Goal: Task Accomplishment & Management: Use online tool/utility

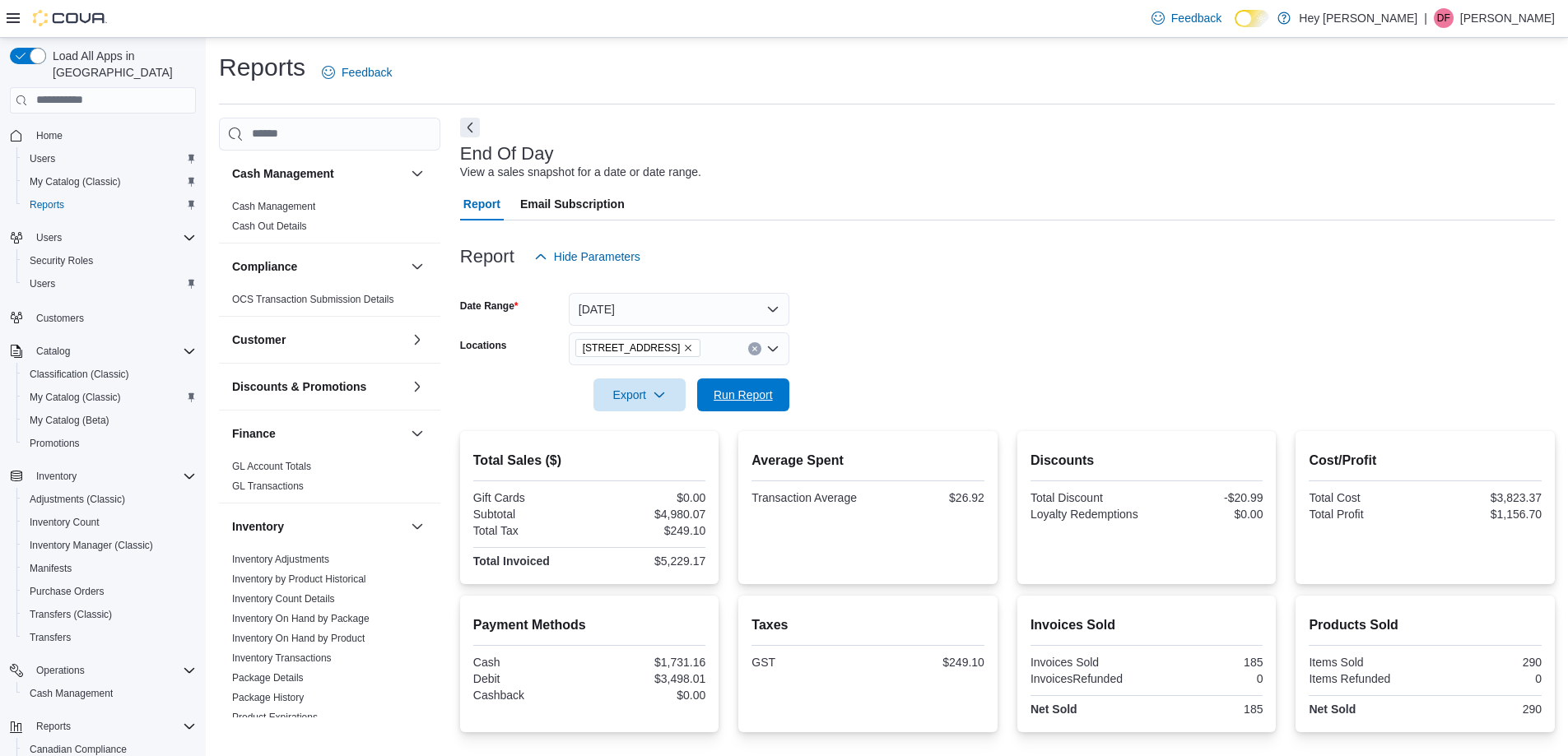
click at [748, 393] on span "Run Report" at bounding box center [743, 395] width 60 height 17
click at [714, 393] on span "Run Report" at bounding box center [743, 394] width 60 height 17
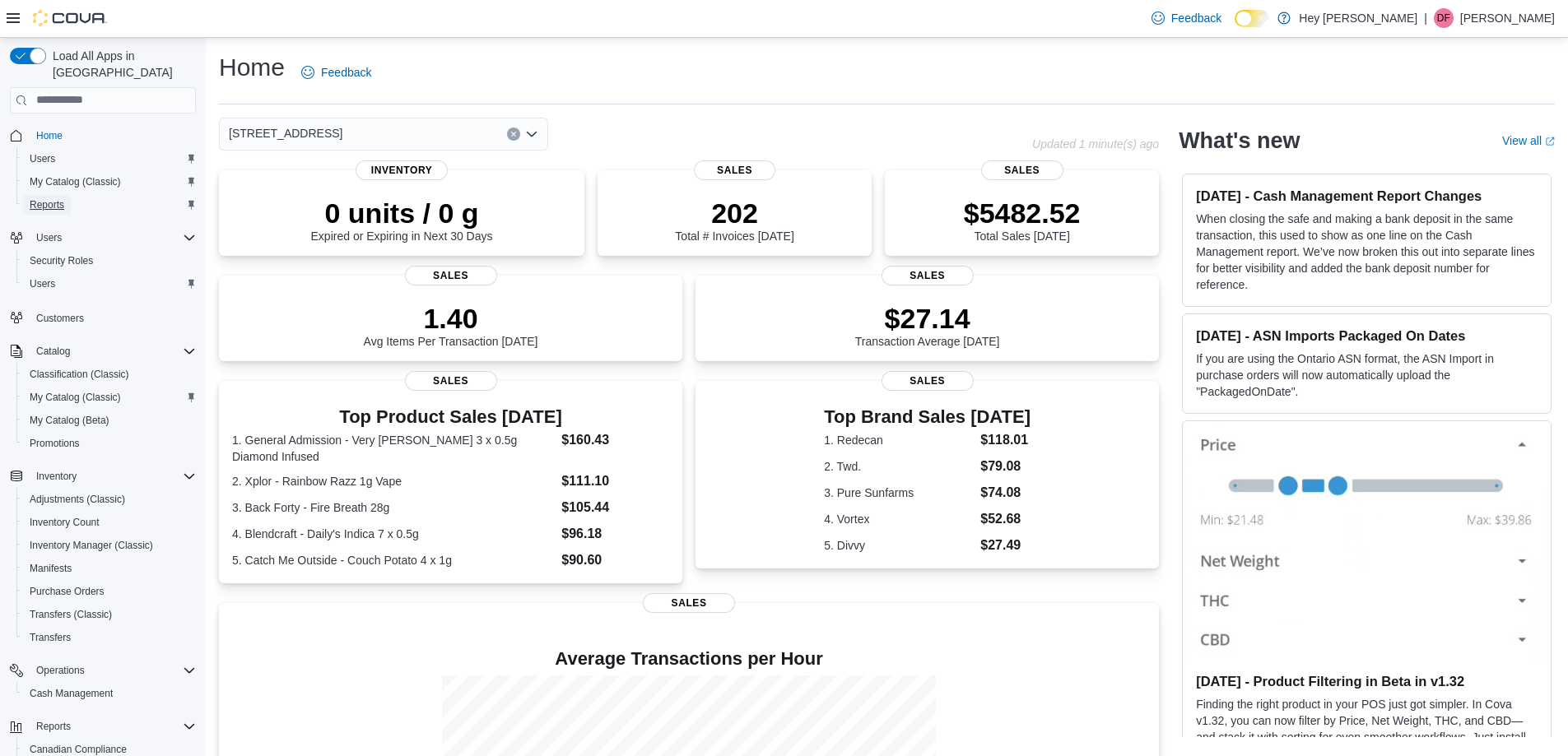
click at [56, 197] on span "Reports" at bounding box center [47, 205] width 35 height 20
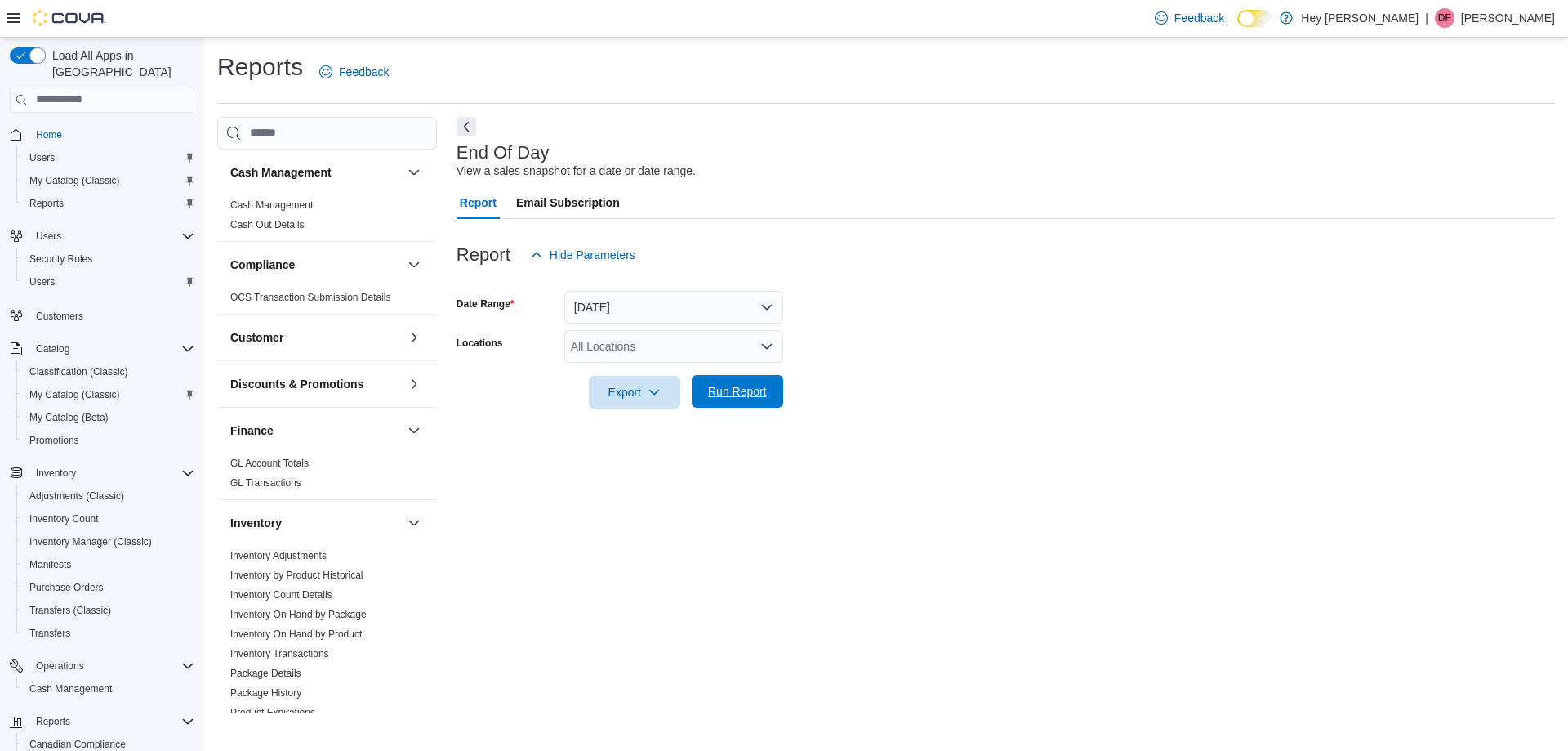
click at [731, 395] on span "Run Report" at bounding box center [738, 391] width 59 height 17
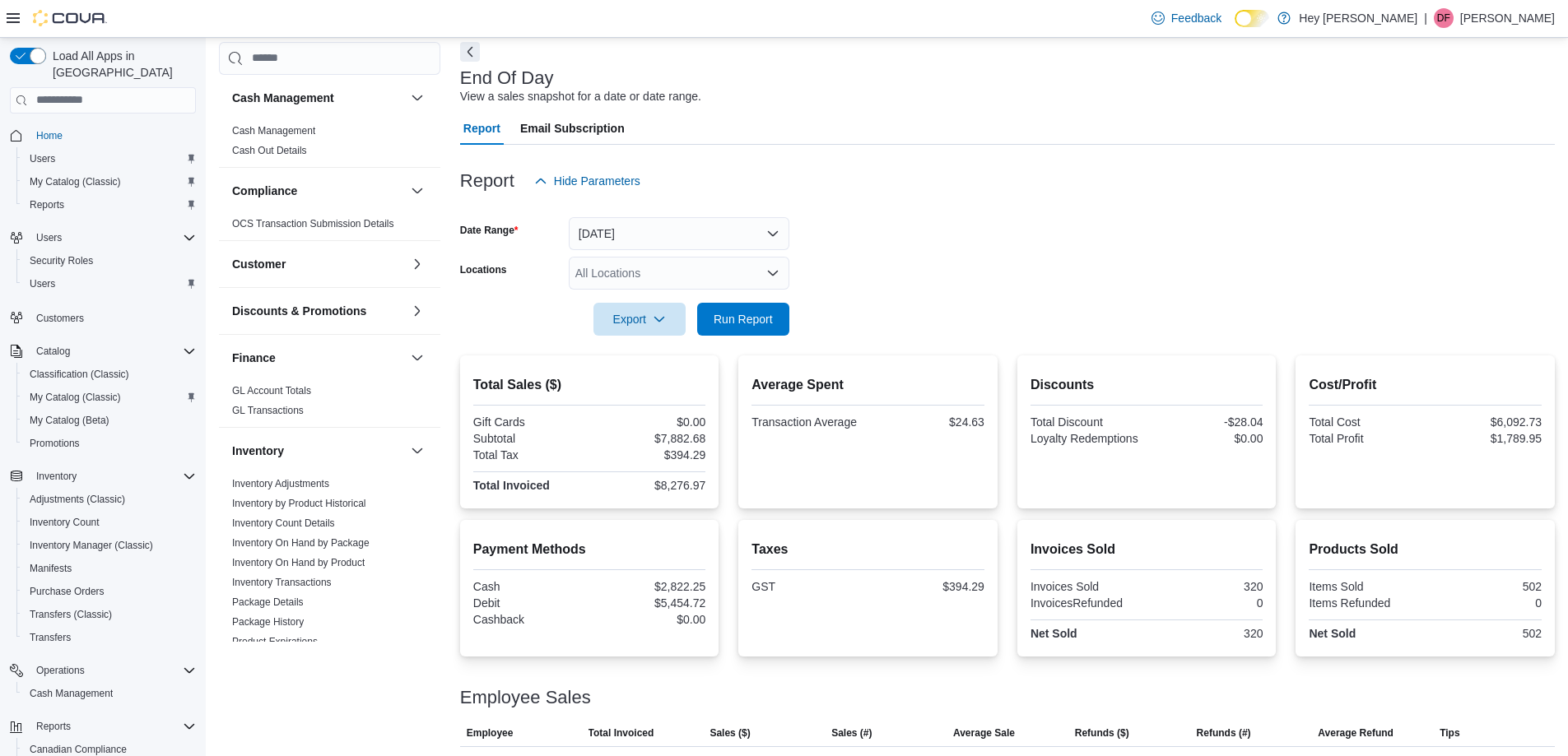
scroll to position [147, 0]
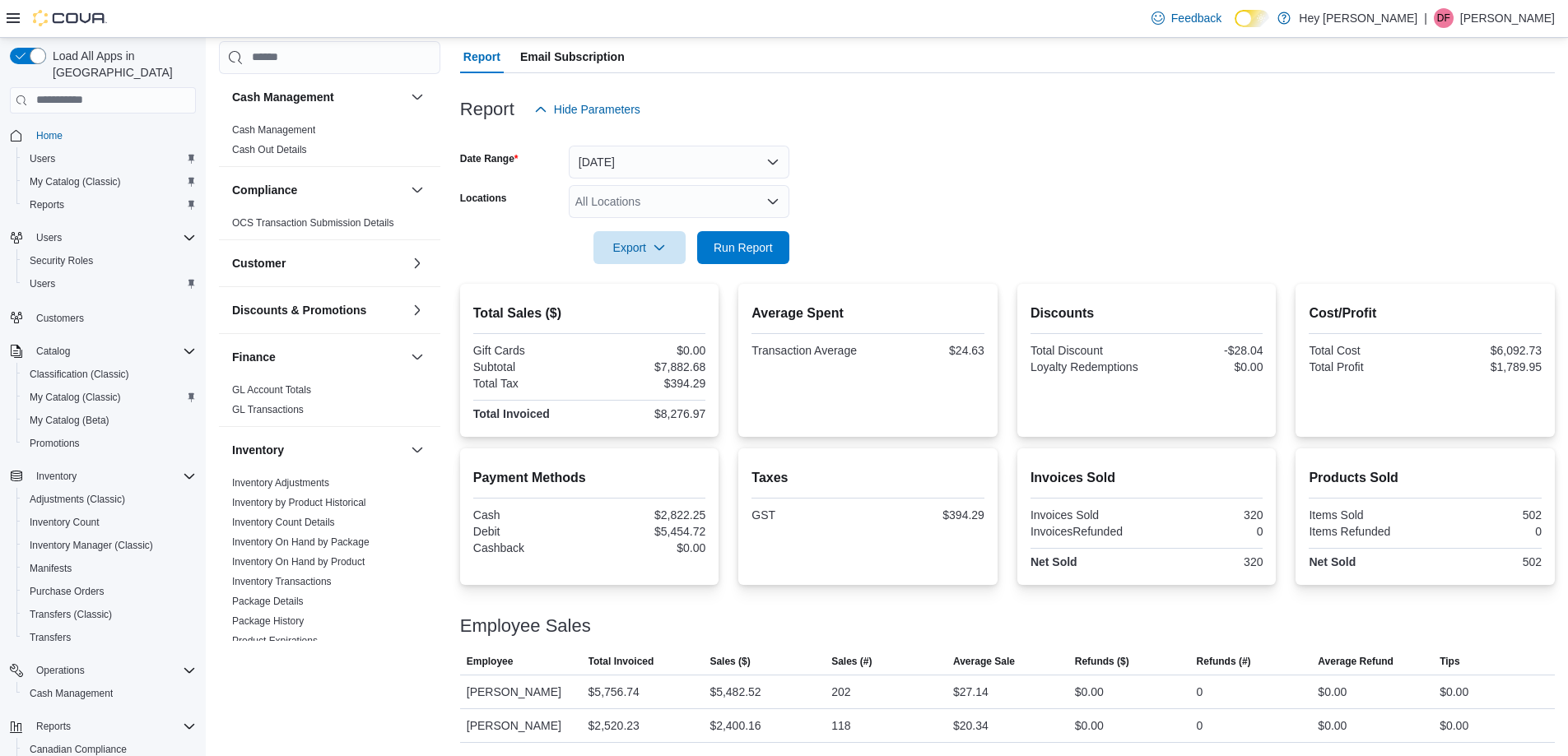
click at [723, 200] on div "All Locations" at bounding box center [679, 201] width 220 height 33
click at [718, 281] on span "[STREET_ADDRESS]" at bounding box center [661, 277] width 113 height 17
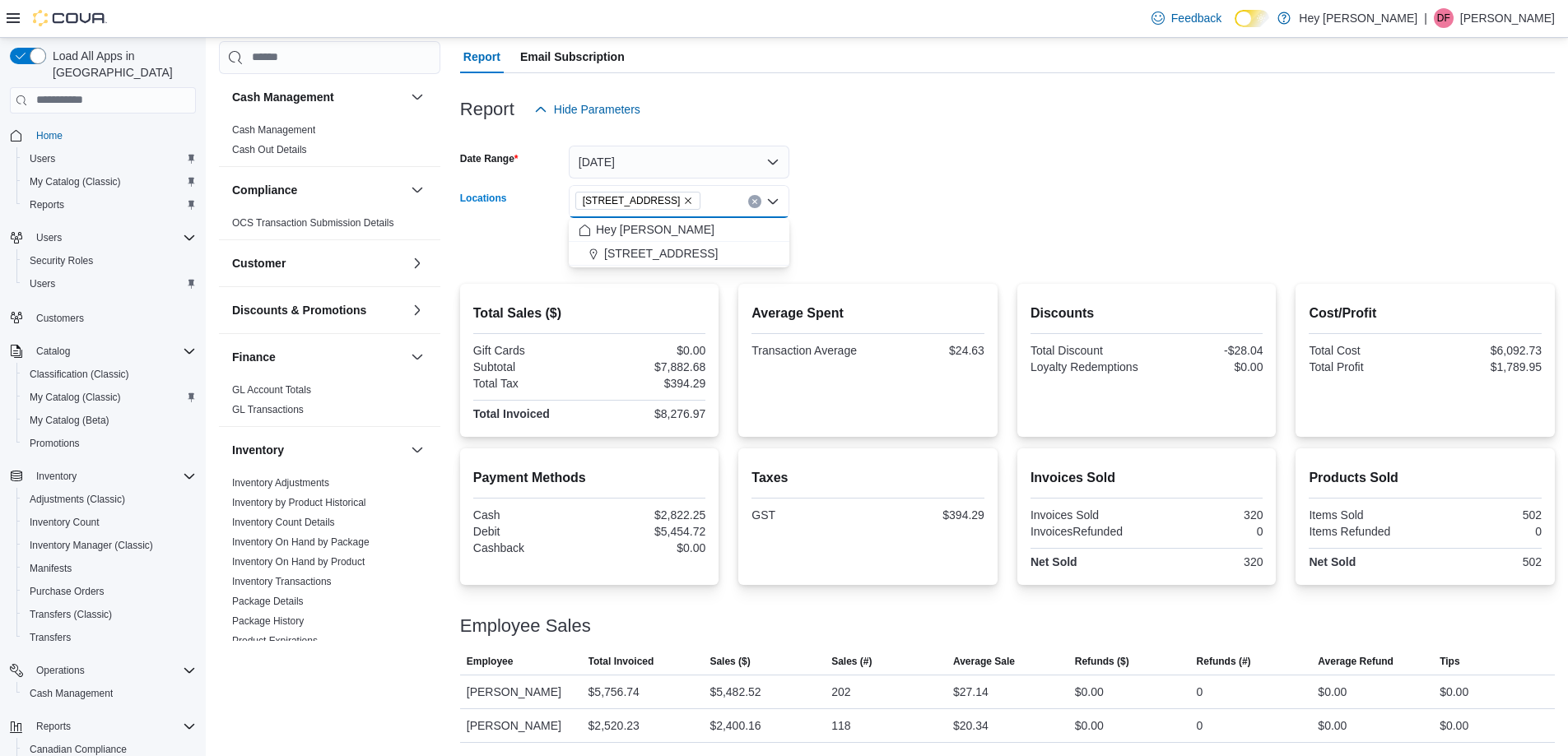
click at [852, 259] on form "Date Range Today Locations 15820 Stony Plain Road Combo box. Selected. 15820 St…" at bounding box center [1007, 194] width 1095 height 138
click at [776, 258] on span "Run Report" at bounding box center [742, 246] width 72 height 33
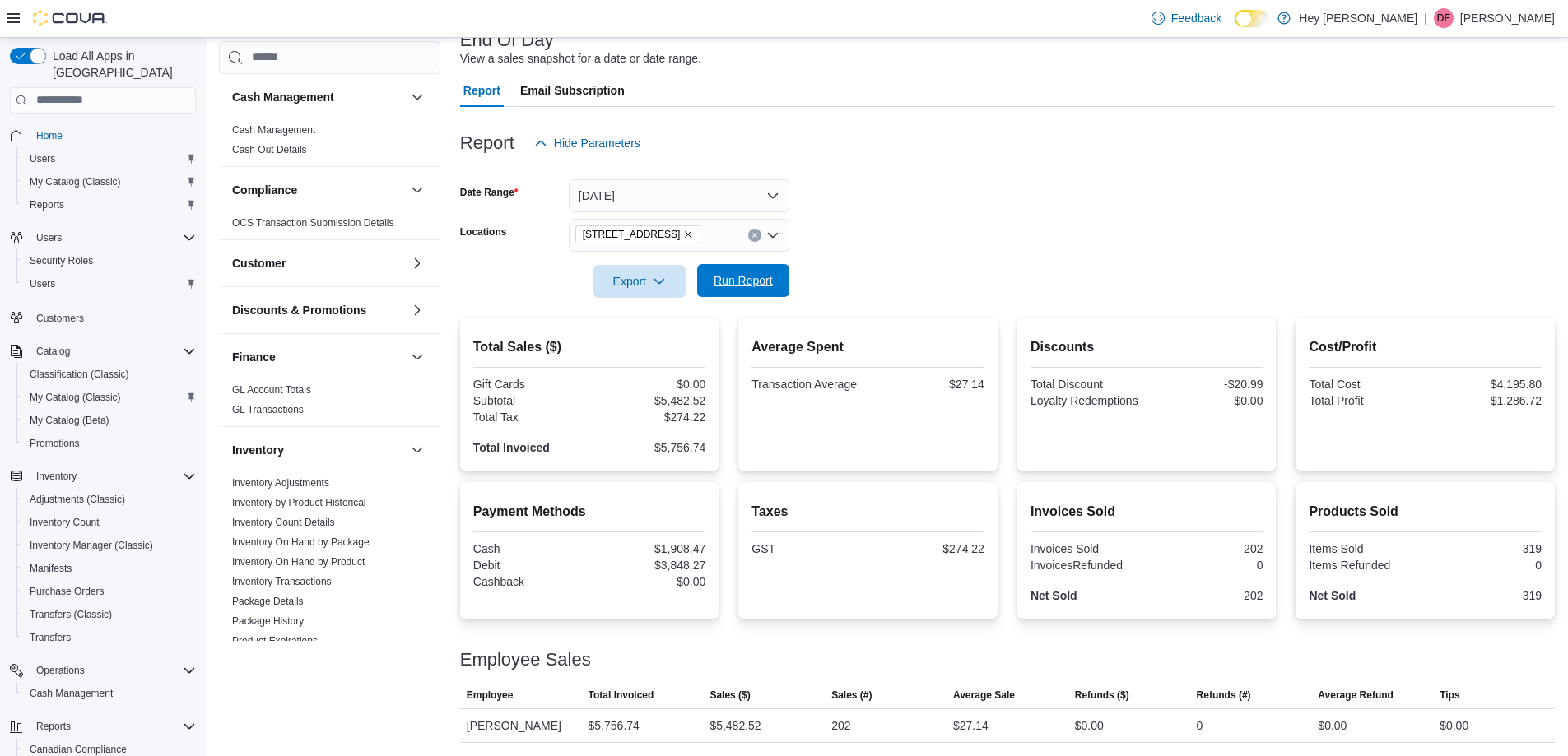
scroll to position [113, 0]
click at [763, 277] on span "Run Report" at bounding box center [743, 280] width 60 height 17
click at [744, 292] on span "Run Report" at bounding box center [742, 280] width 72 height 33
click at [753, 270] on span "Run Report" at bounding box center [742, 280] width 72 height 33
click at [759, 281] on span "Run Report" at bounding box center [743, 280] width 60 height 17
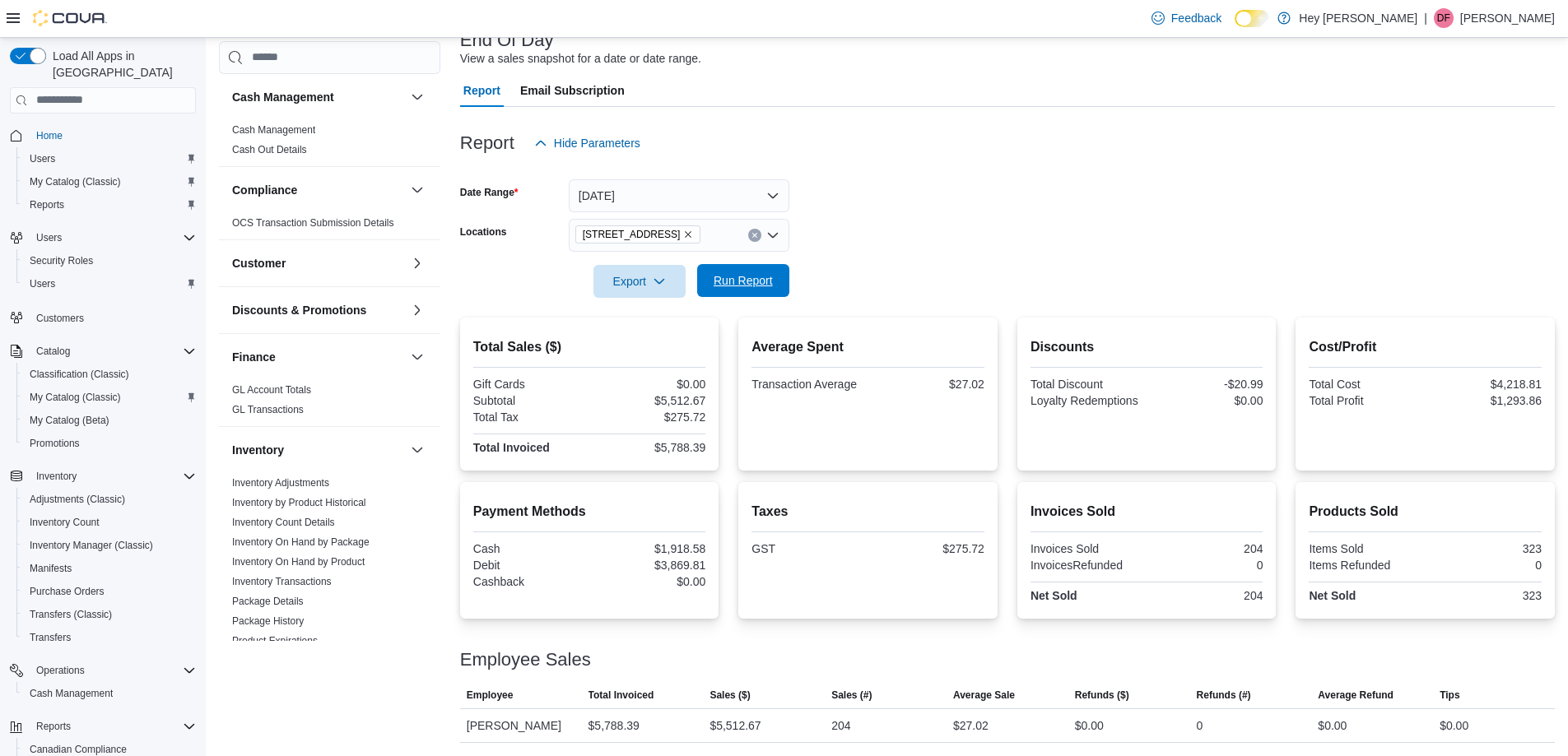
click at [737, 286] on span "Run Report" at bounding box center [743, 280] width 60 height 17
click at [728, 292] on span "Run Report" at bounding box center [742, 280] width 72 height 33
click at [754, 232] on icon "Clear input" at bounding box center [754, 235] width 7 height 7
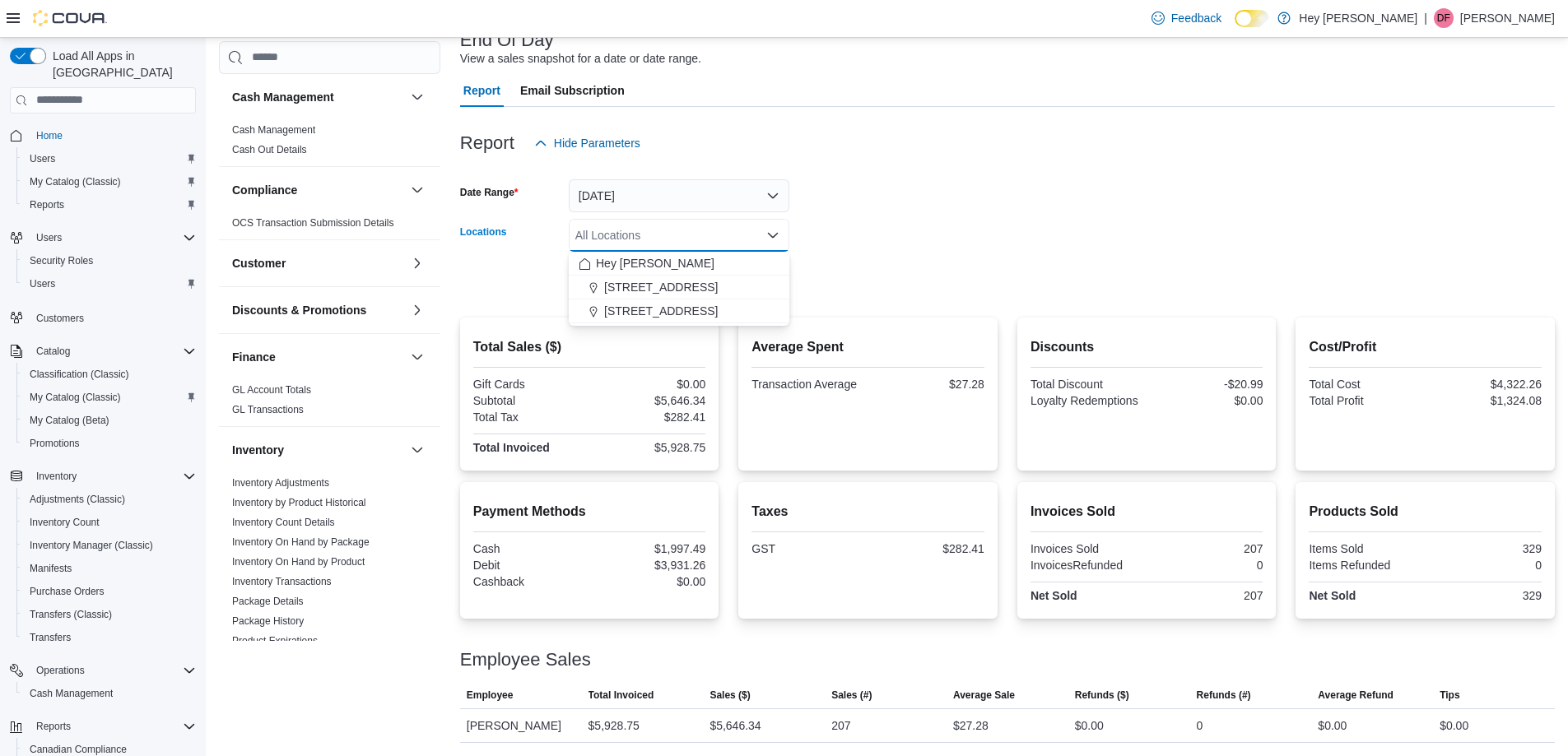
click at [918, 230] on form "Date Range Today Locations All Locations Combo box. Selected. Combo box input. …" at bounding box center [1007, 228] width 1095 height 138
click at [766, 284] on span "Run Report" at bounding box center [743, 280] width 60 height 17
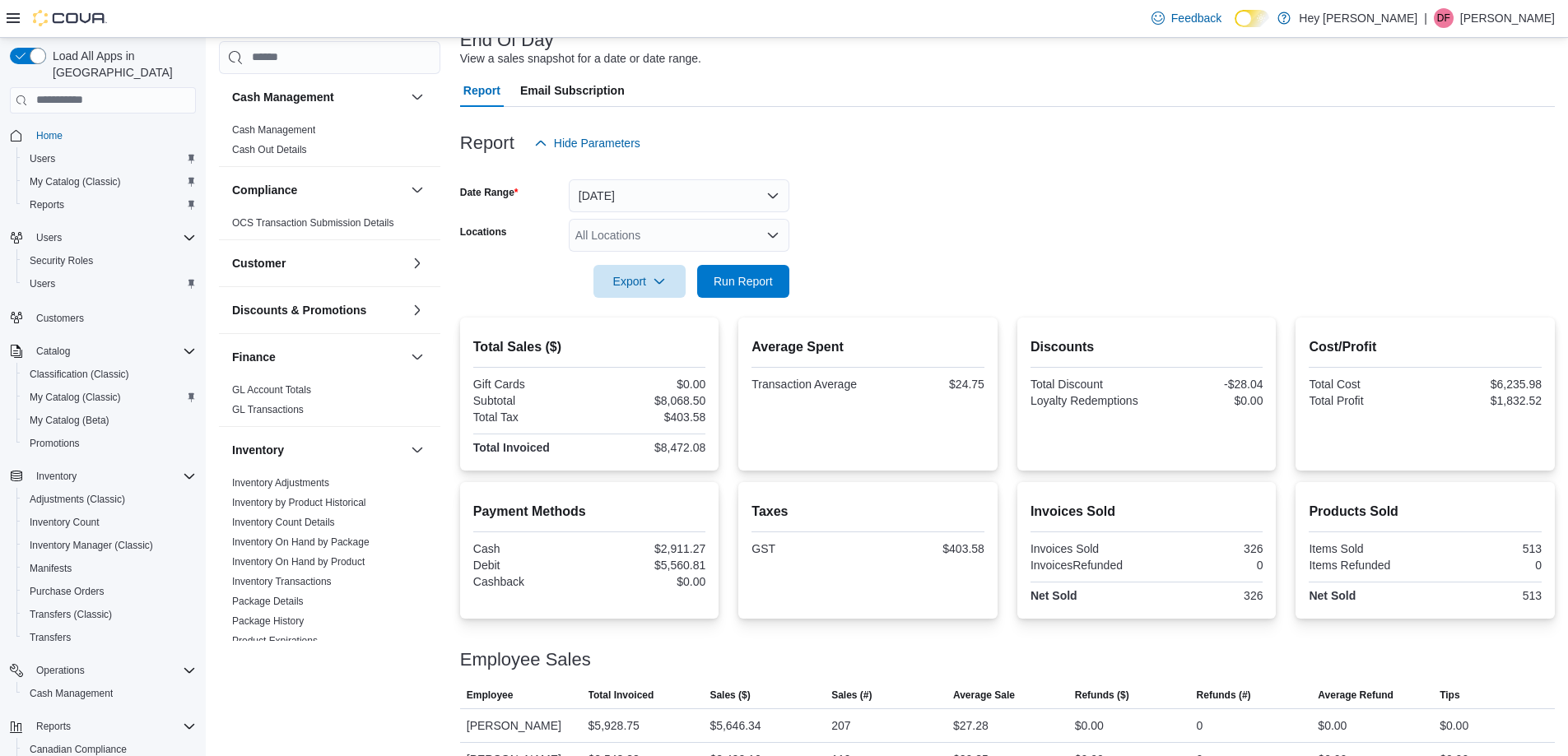
scroll to position [147, 0]
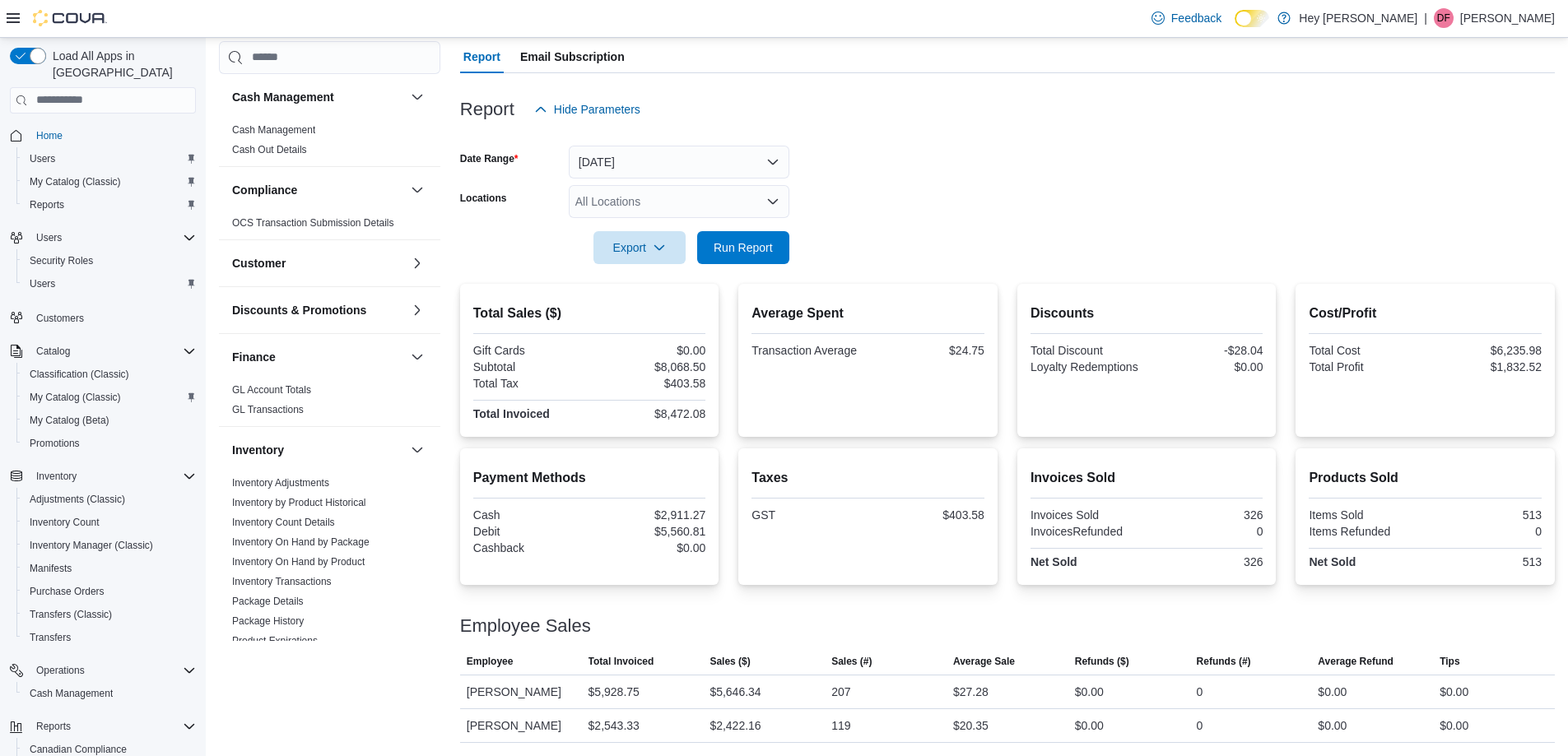
click at [735, 192] on div "All Locations" at bounding box center [679, 201] width 220 height 33
click at [700, 282] on span "[STREET_ADDRESS]" at bounding box center [661, 277] width 113 height 17
drag, startPoint x: 815, startPoint y: 253, endPoint x: 803, endPoint y: 253, distance: 12.0
click at [815, 252] on form "Date Range Today Locations 15820 Stony Plain Road Export Run Report" at bounding box center [1007, 194] width 1095 height 138
click at [772, 253] on span "Run Report" at bounding box center [743, 246] width 60 height 17
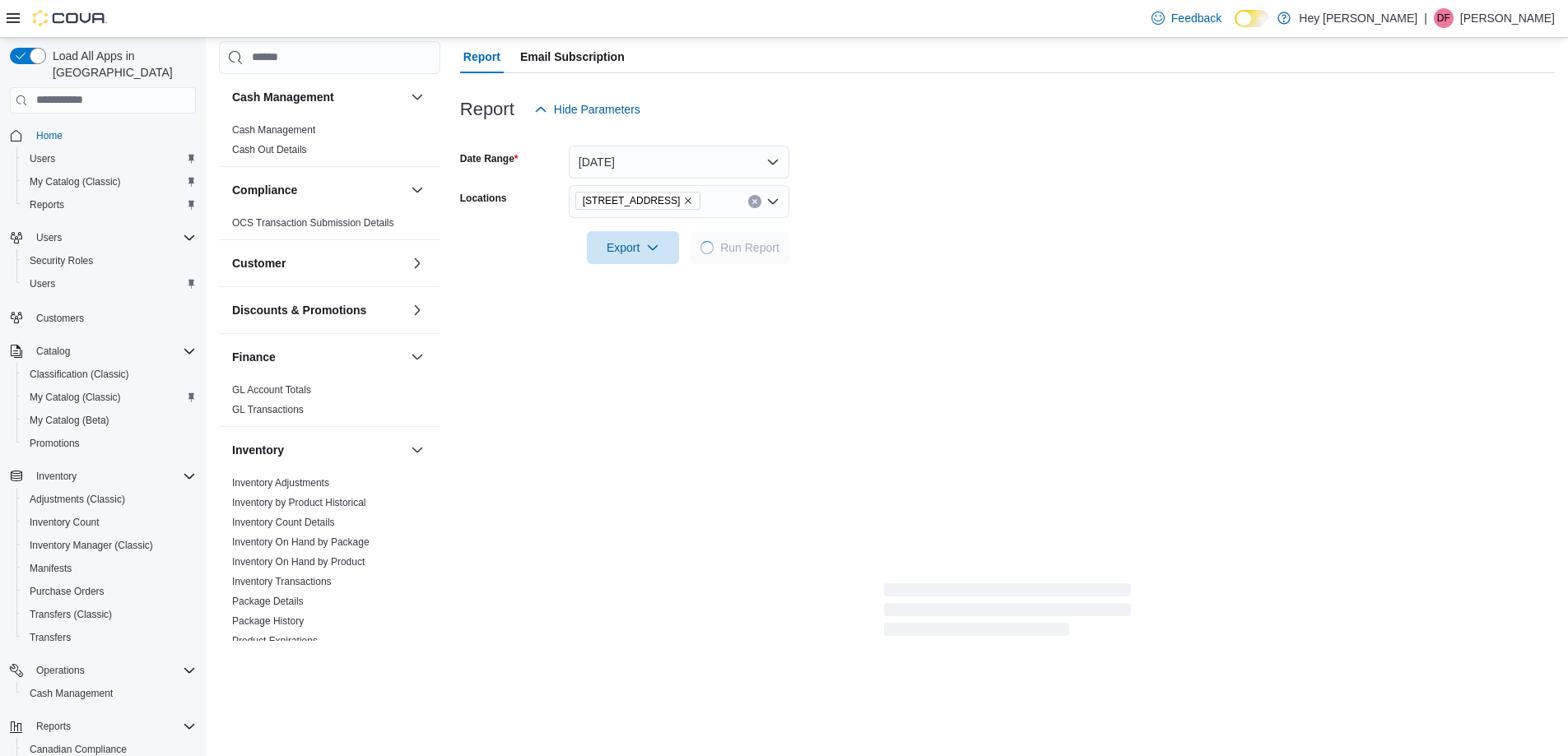
scroll to position [113, 0]
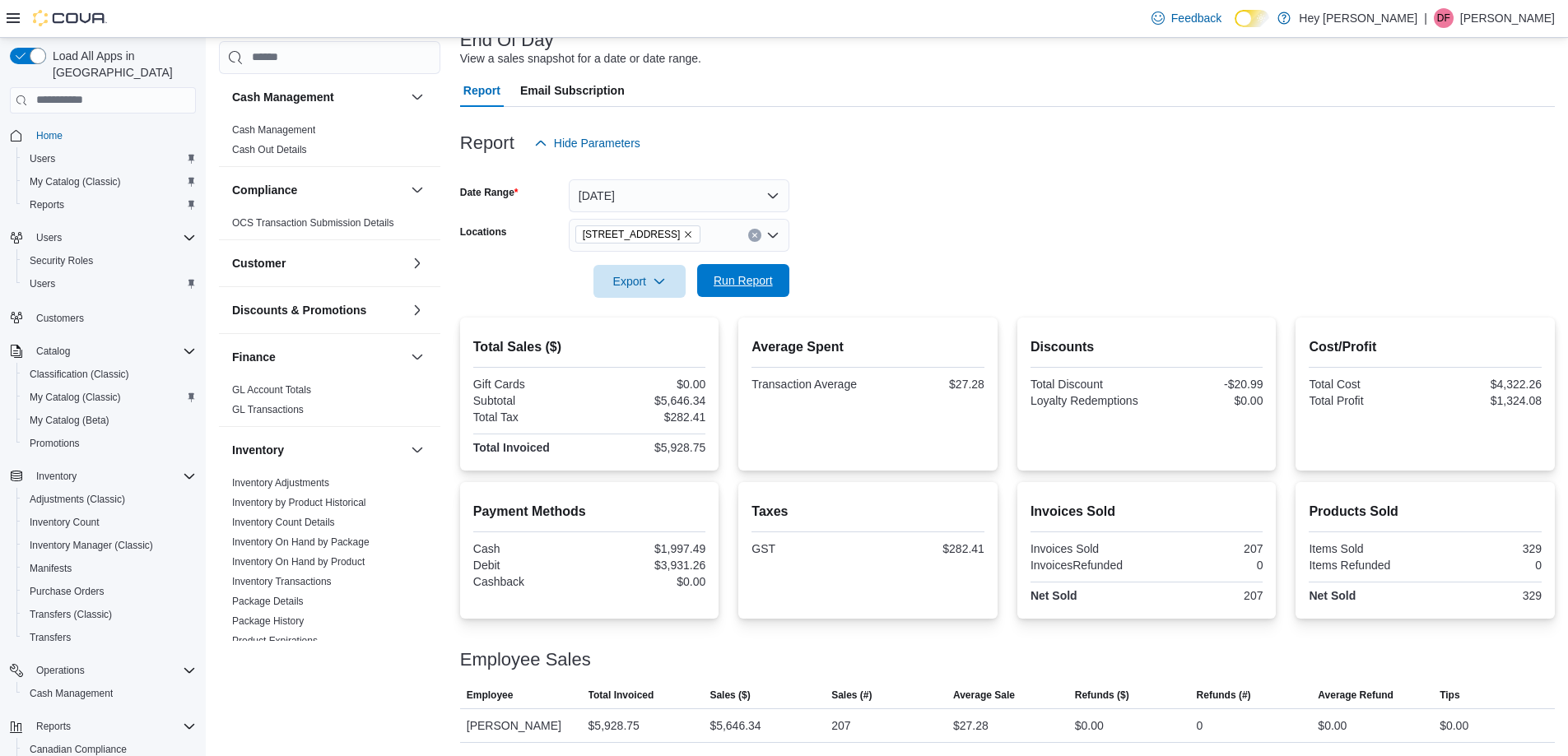
click at [720, 279] on span "Run Report" at bounding box center [743, 280] width 60 height 17
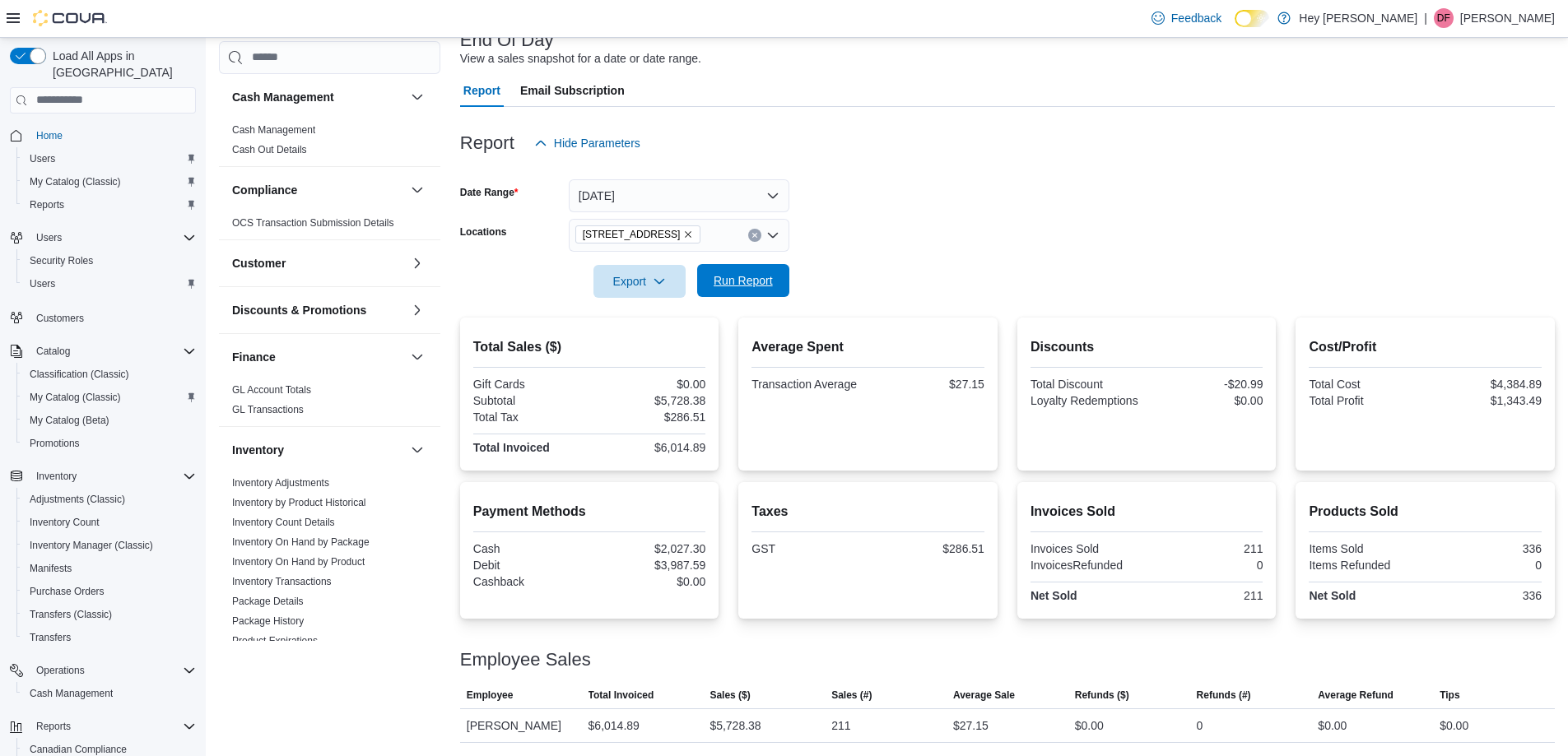
click at [720, 279] on span "Run Report" at bounding box center [743, 280] width 60 height 17
click at [754, 274] on span "Run Report" at bounding box center [743, 280] width 60 height 17
click at [669, 277] on span "Export" at bounding box center [639, 280] width 72 height 33
click at [658, 342] on span "Export to Pdf" at bounding box center [642, 346] width 74 height 13
